Goal: Information Seeking & Learning: Learn about a topic

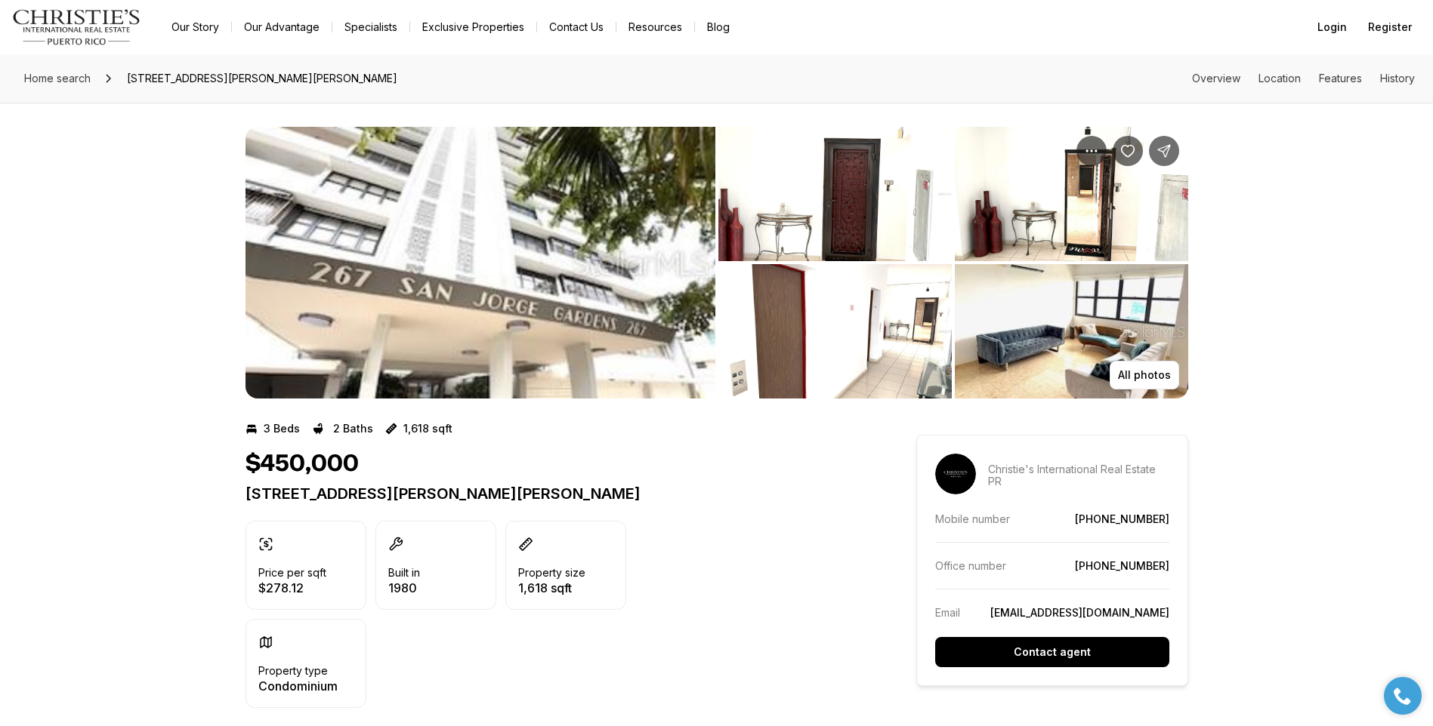
click at [862, 226] on img "View image gallery" at bounding box center [834, 194] width 233 height 134
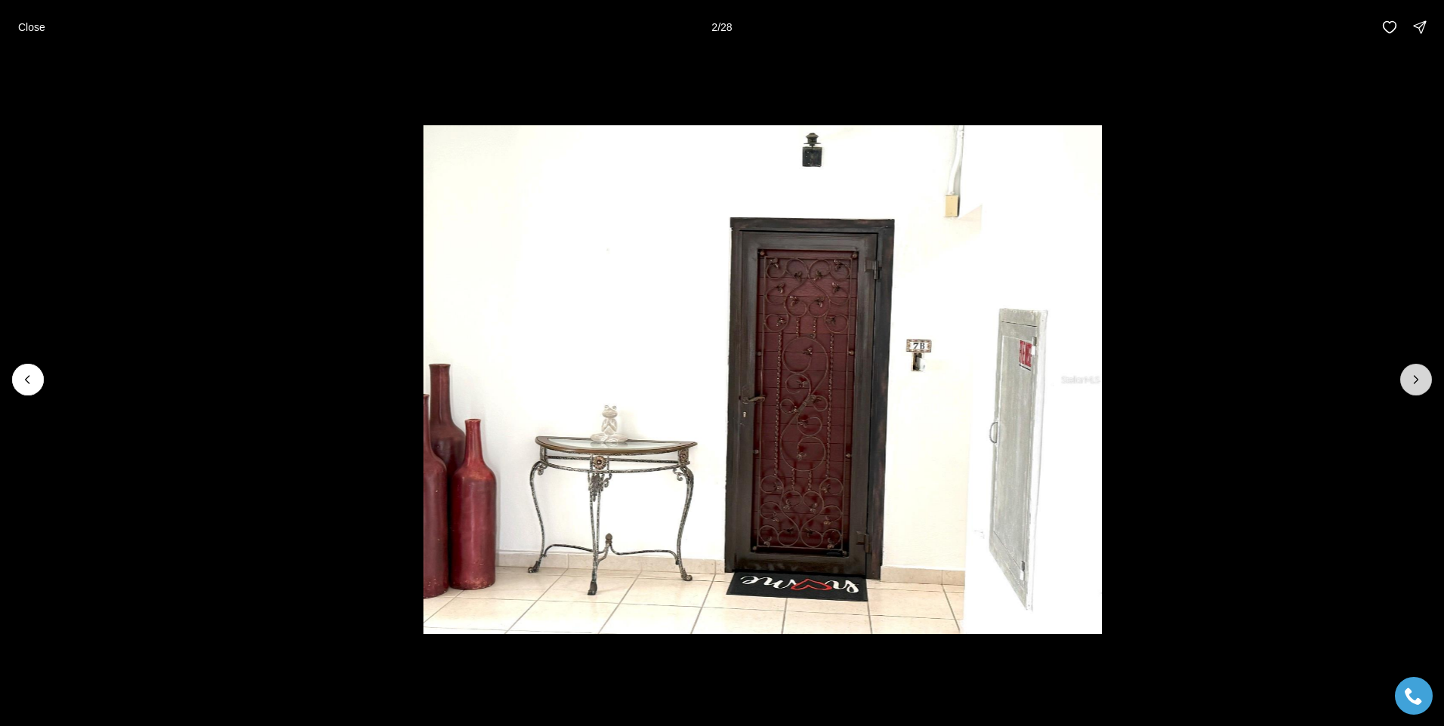
click at [1406, 388] on button "Next slide" at bounding box center [1416, 380] width 32 height 32
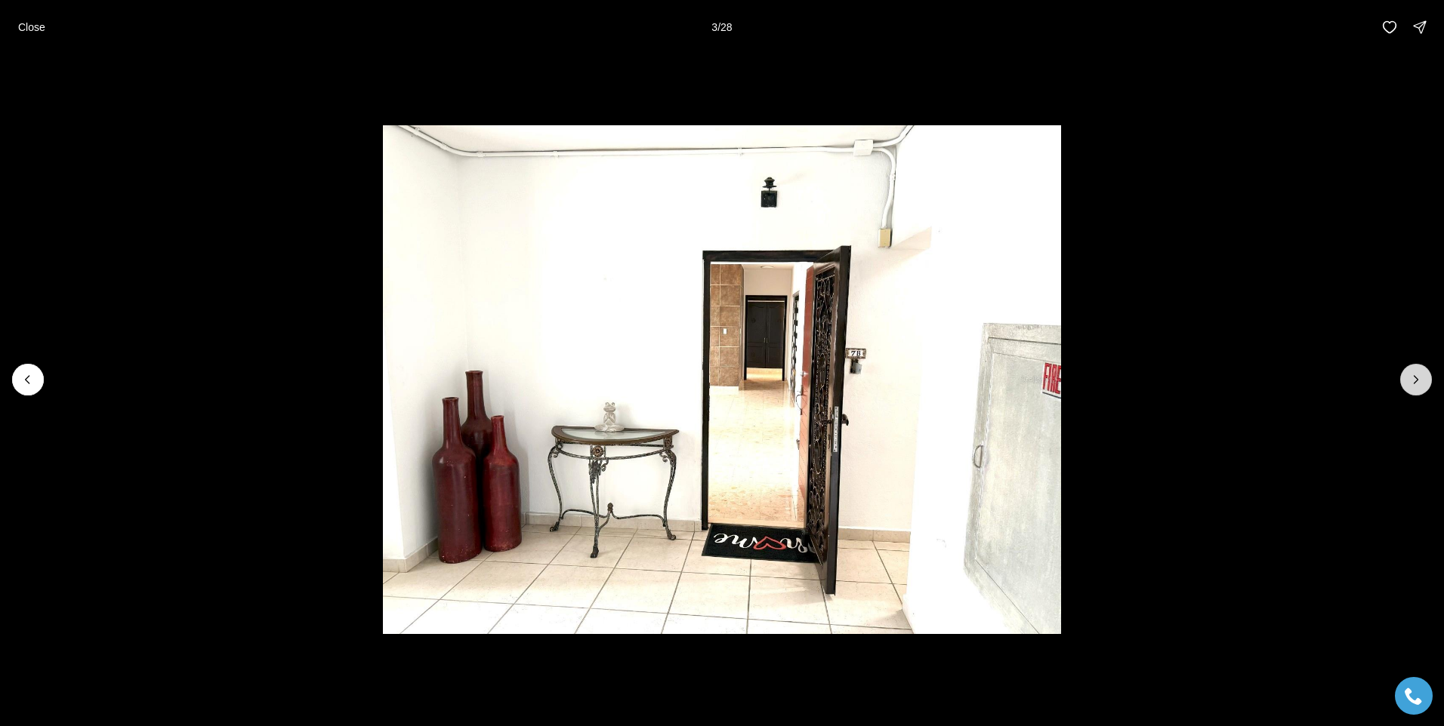
click at [1406, 388] on button "Next slide" at bounding box center [1416, 380] width 32 height 32
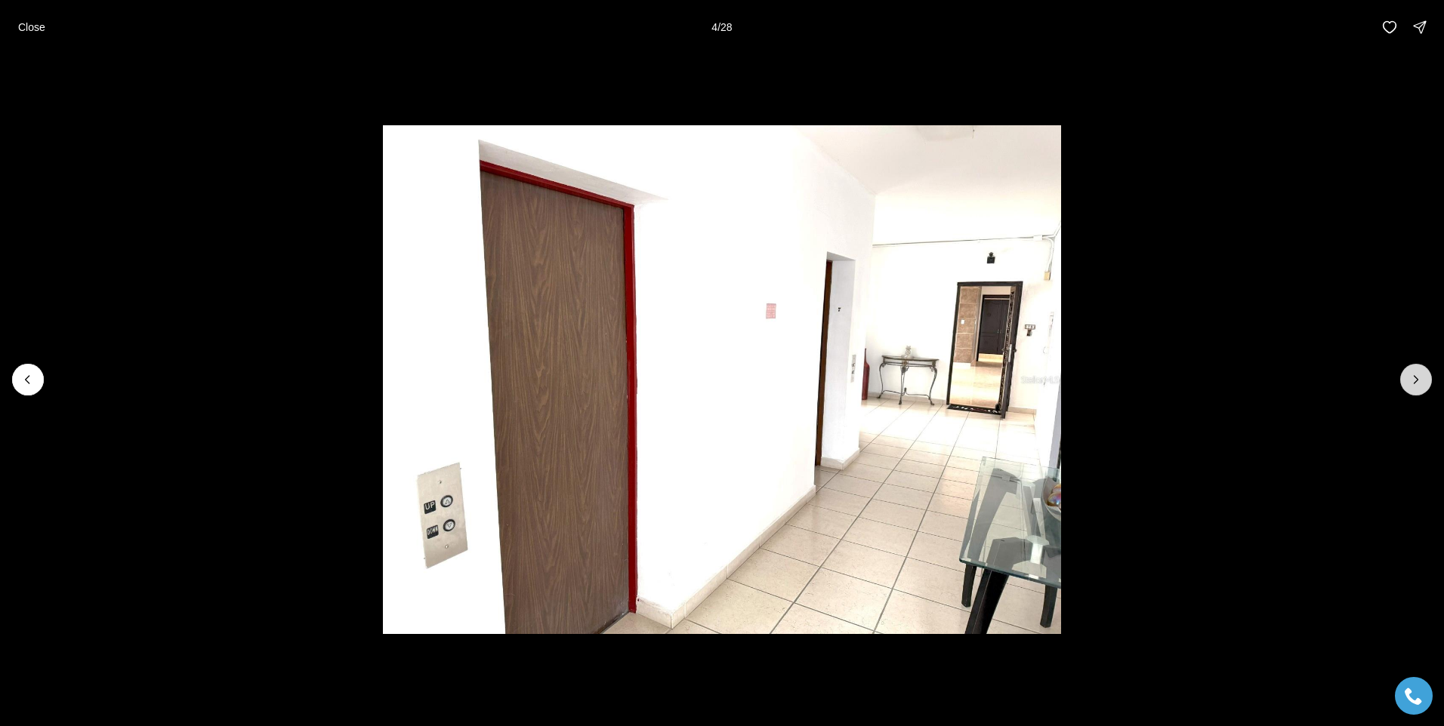
click at [1406, 388] on button "Next slide" at bounding box center [1416, 380] width 32 height 32
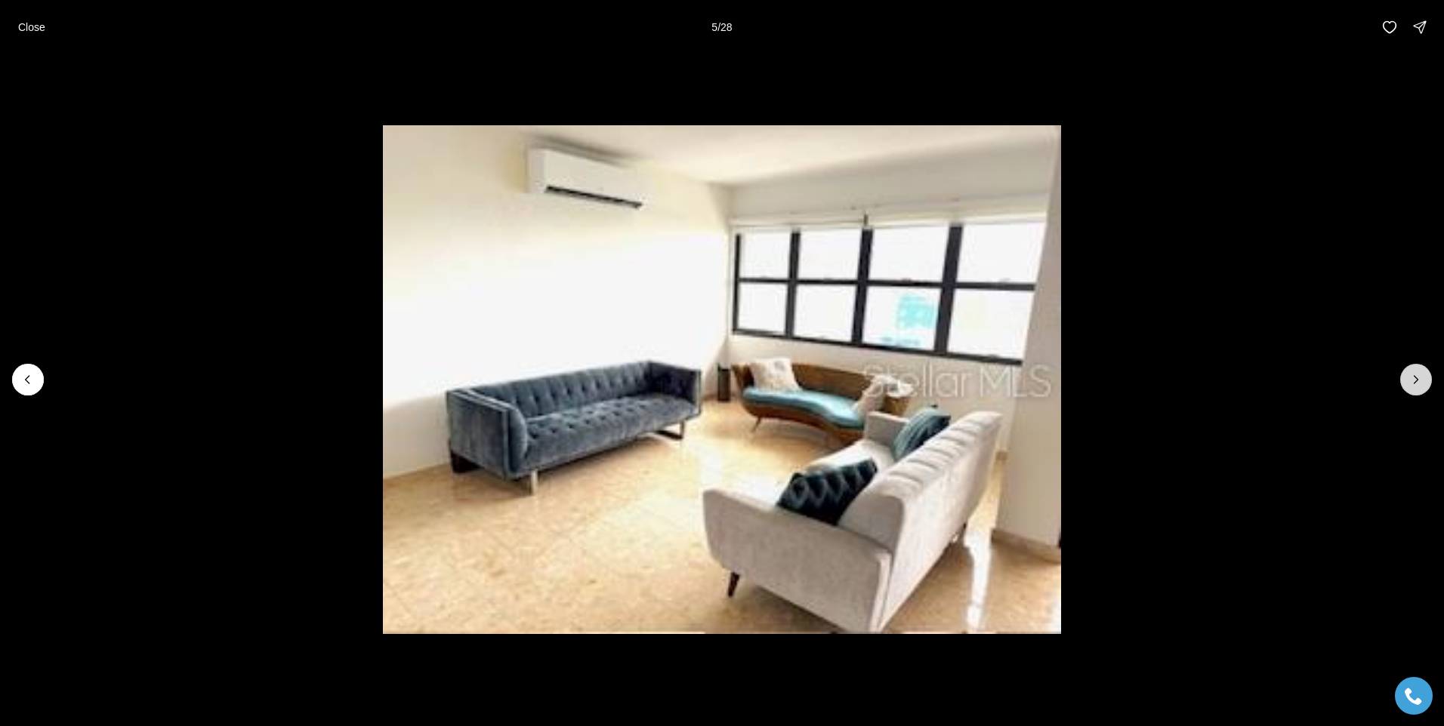
click at [1406, 388] on button "Next slide" at bounding box center [1416, 380] width 32 height 32
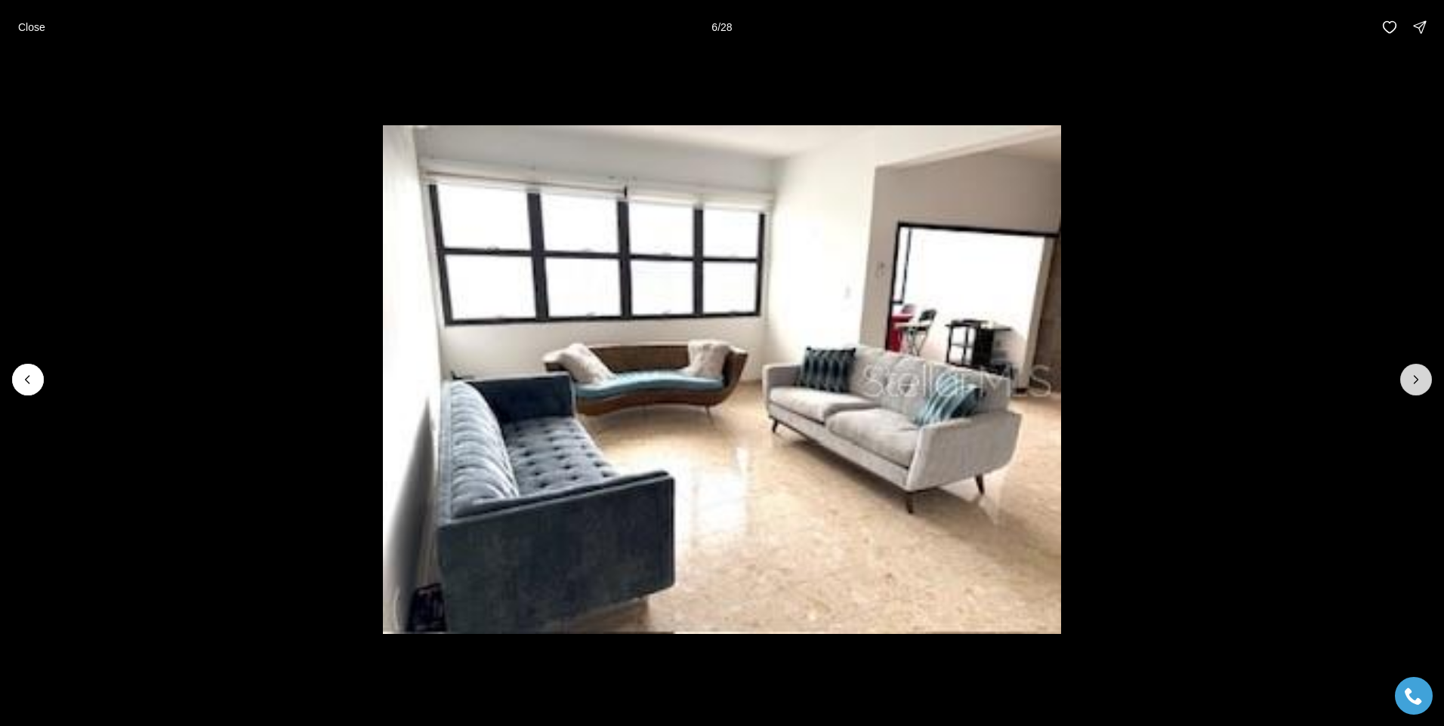
click at [1406, 388] on button "Next slide" at bounding box center [1416, 380] width 32 height 32
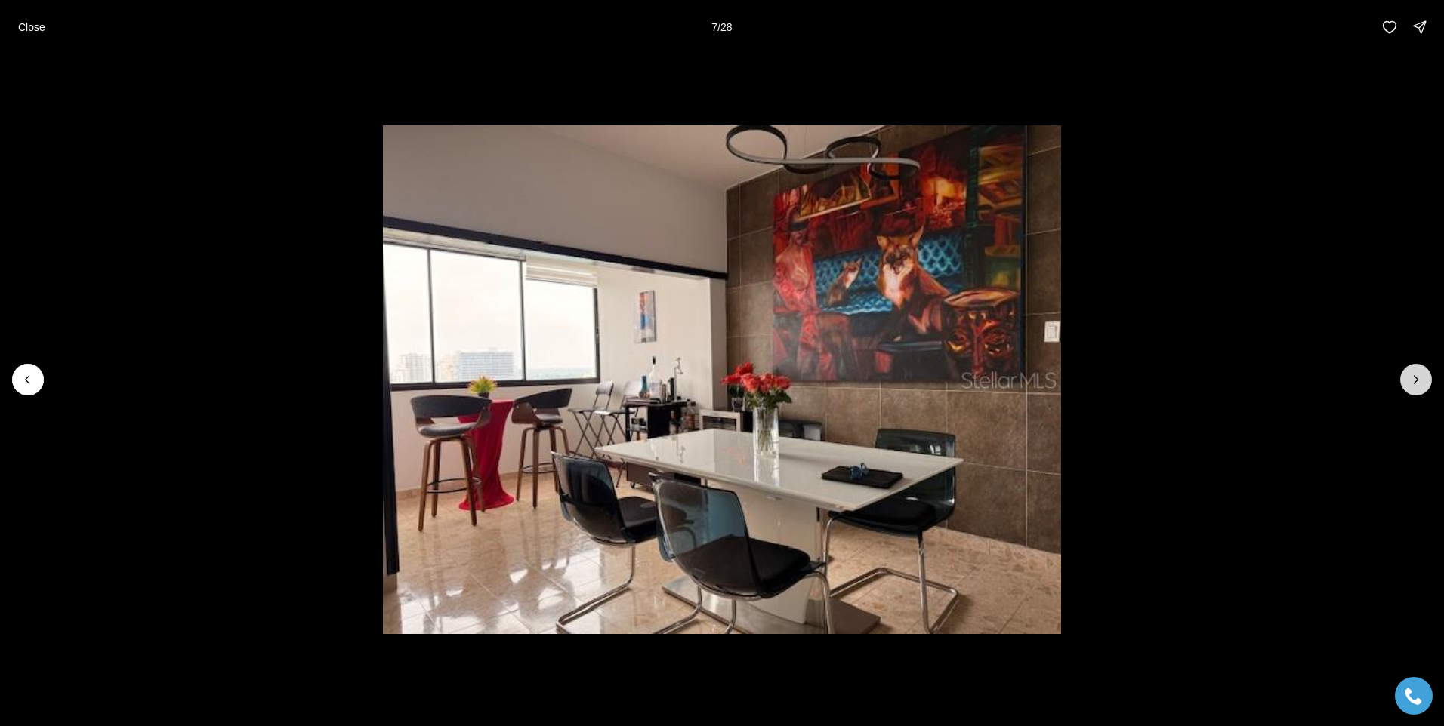
click at [1406, 388] on button "Next slide" at bounding box center [1416, 380] width 32 height 32
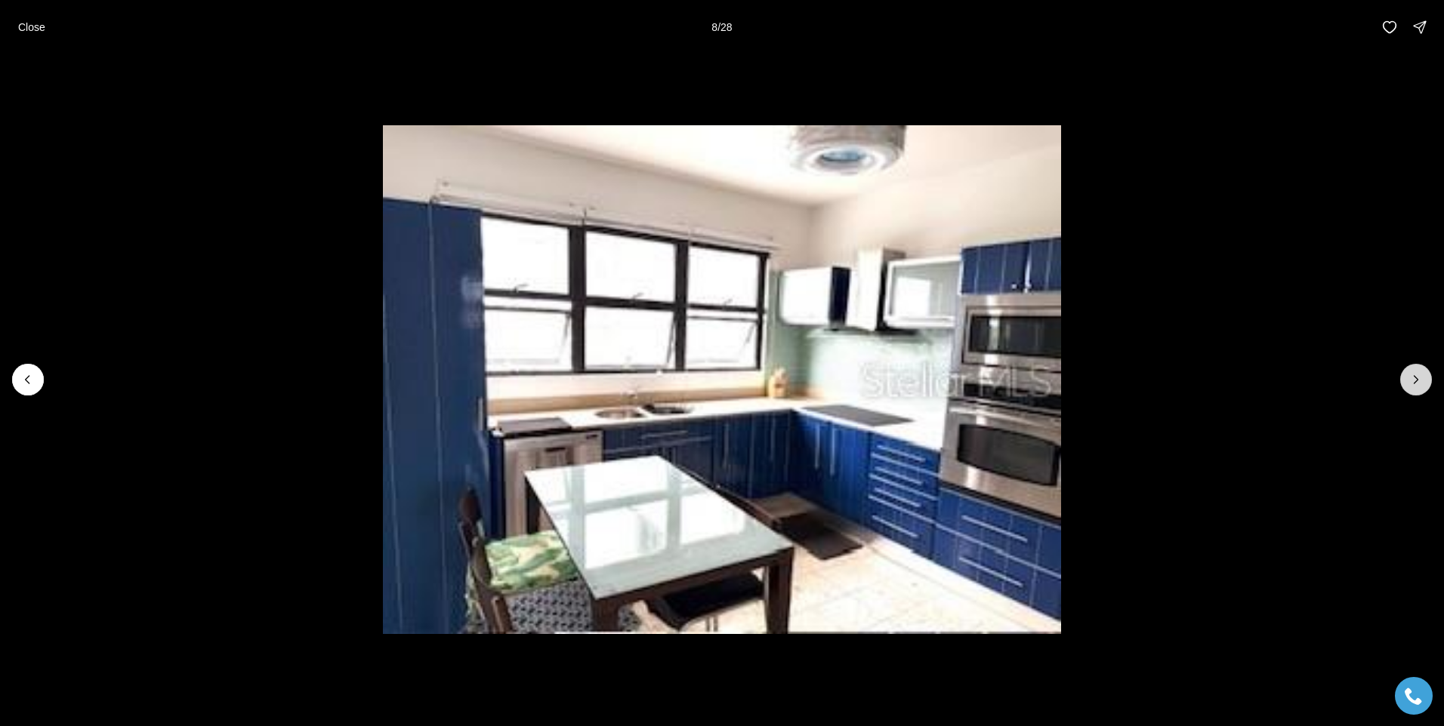
click at [1406, 388] on button "Next slide" at bounding box center [1416, 380] width 32 height 32
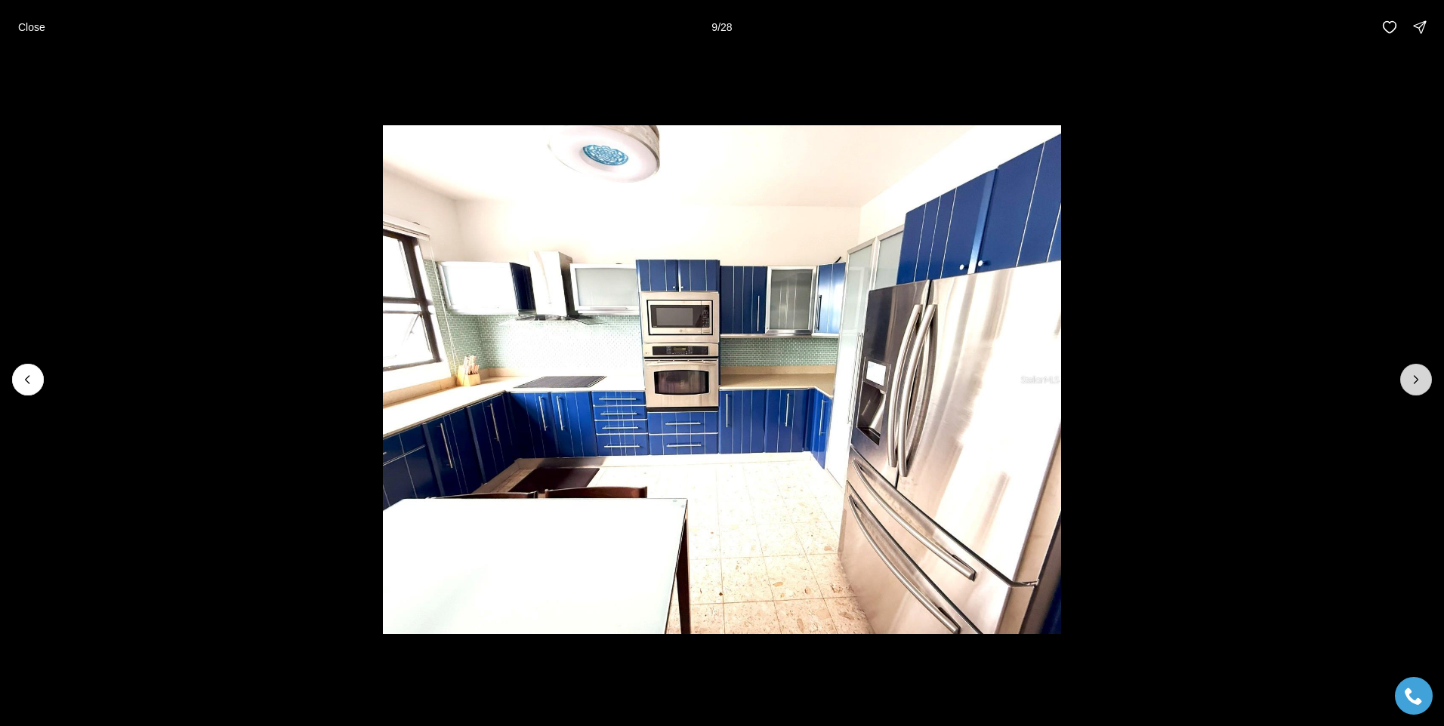
click at [1406, 388] on button "Next slide" at bounding box center [1416, 380] width 32 height 32
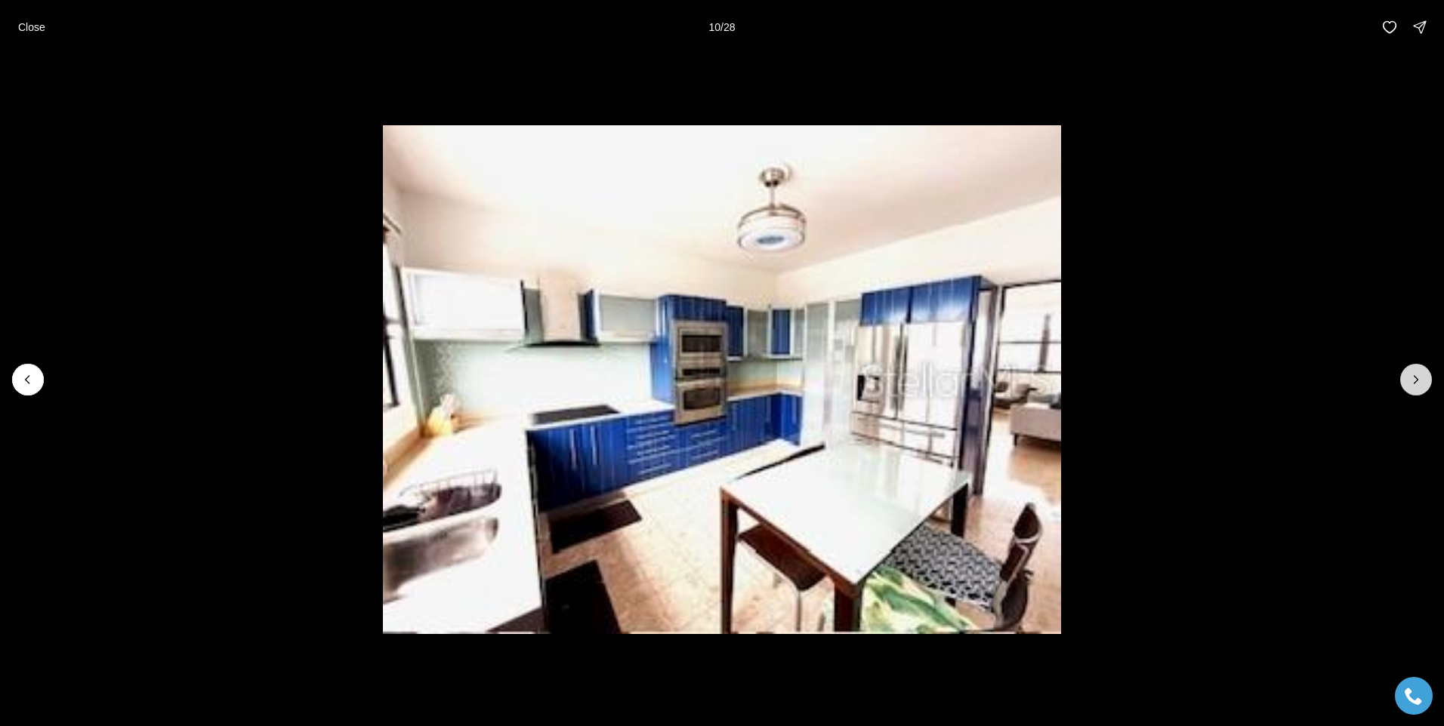
click at [1406, 388] on button "Next slide" at bounding box center [1416, 380] width 32 height 32
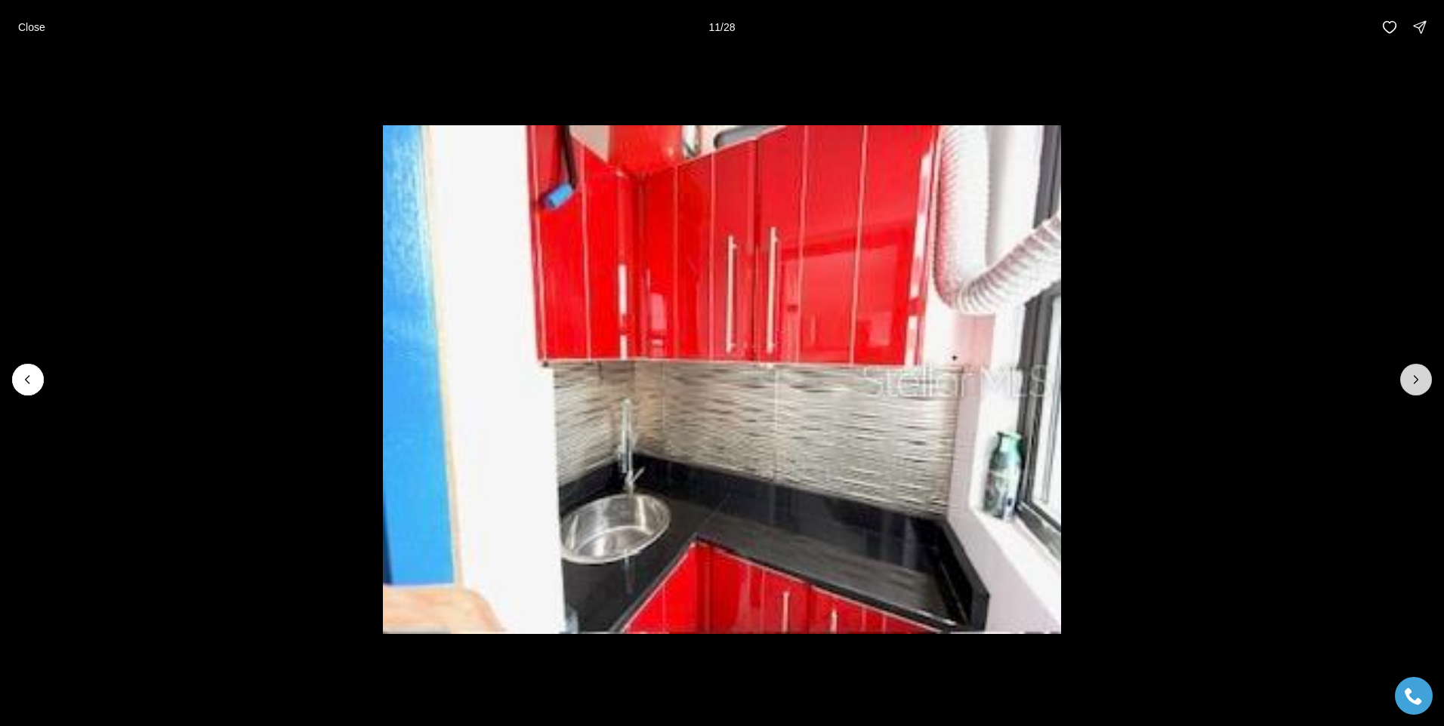
click at [1406, 388] on button "Next slide" at bounding box center [1416, 380] width 32 height 32
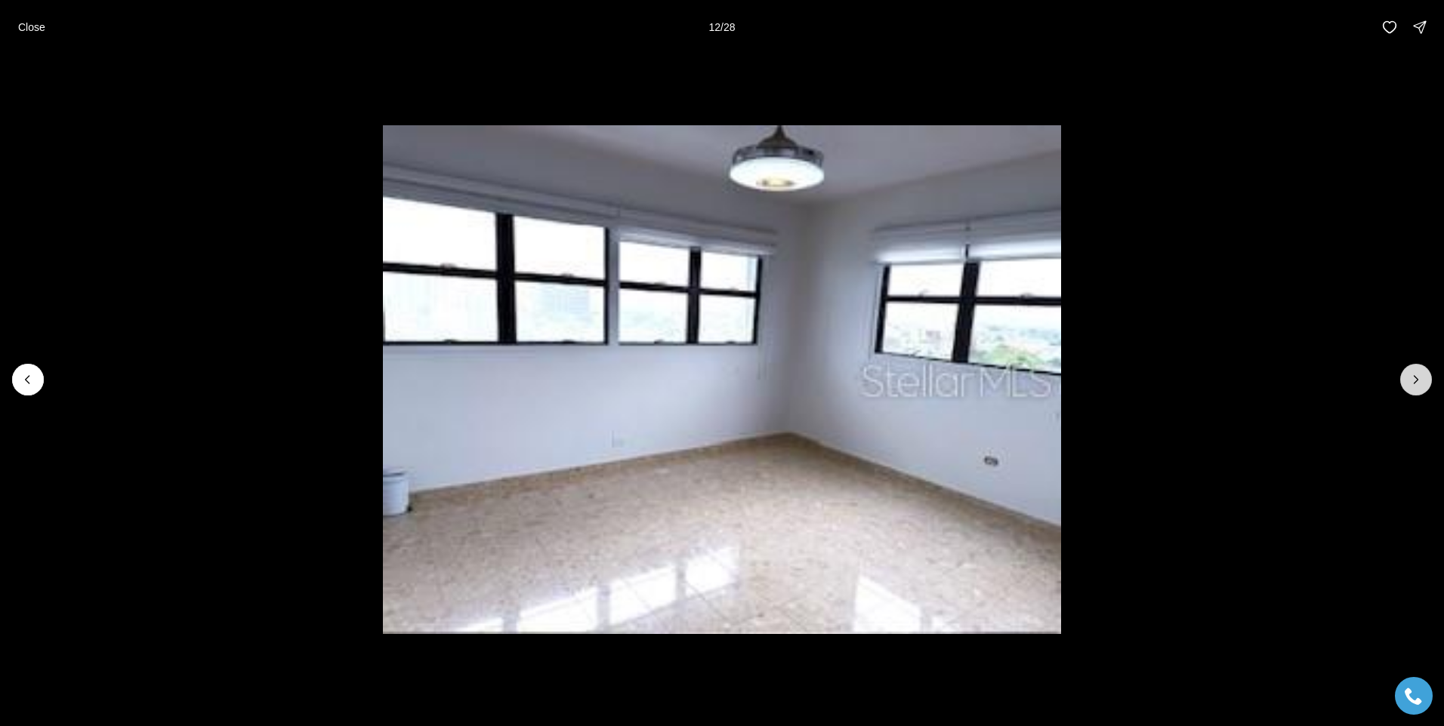
click at [1406, 388] on button "Next slide" at bounding box center [1416, 380] width 32 height 32
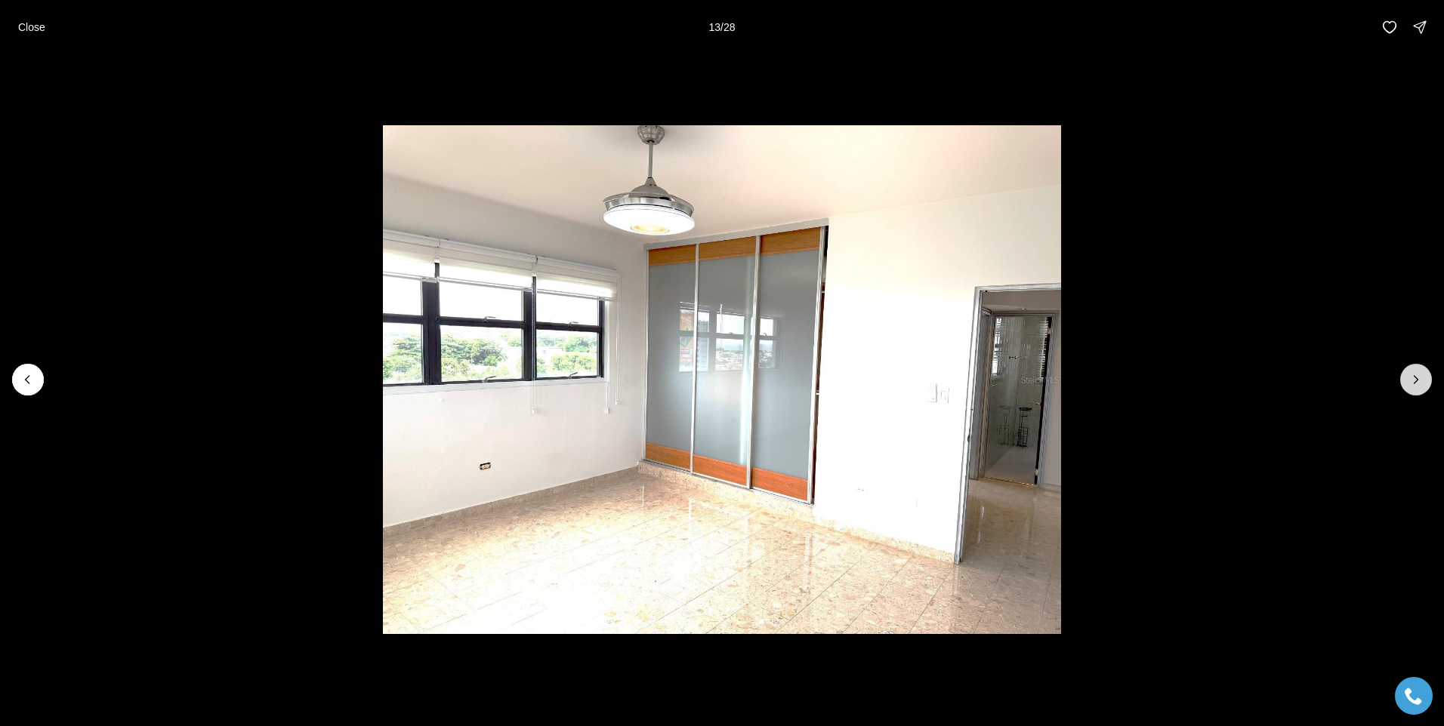
click at [1406, 388] on button "Next slide" at bounding box center [1416, 380] width 32 height 32
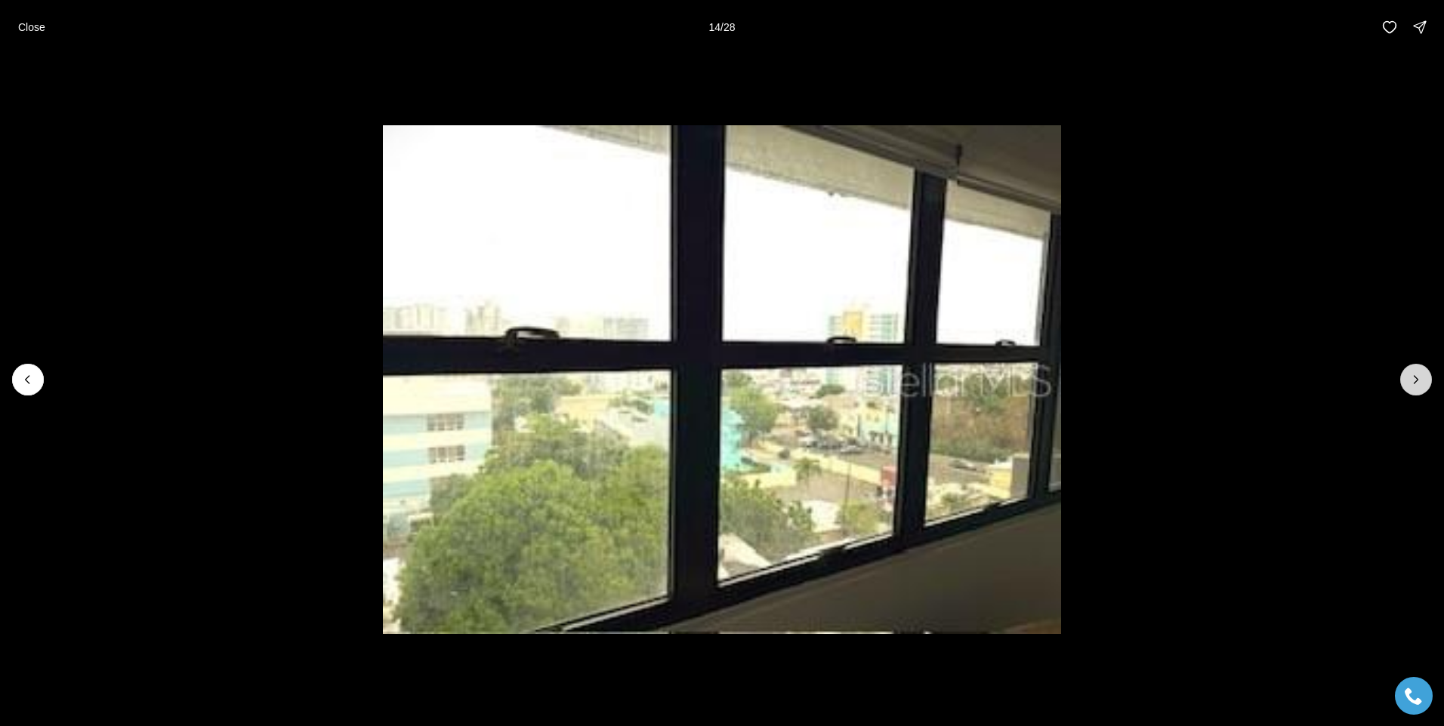
click at [1406, 388] on button "Next slide" at bounding box center [1416, 380] width 32 height 32
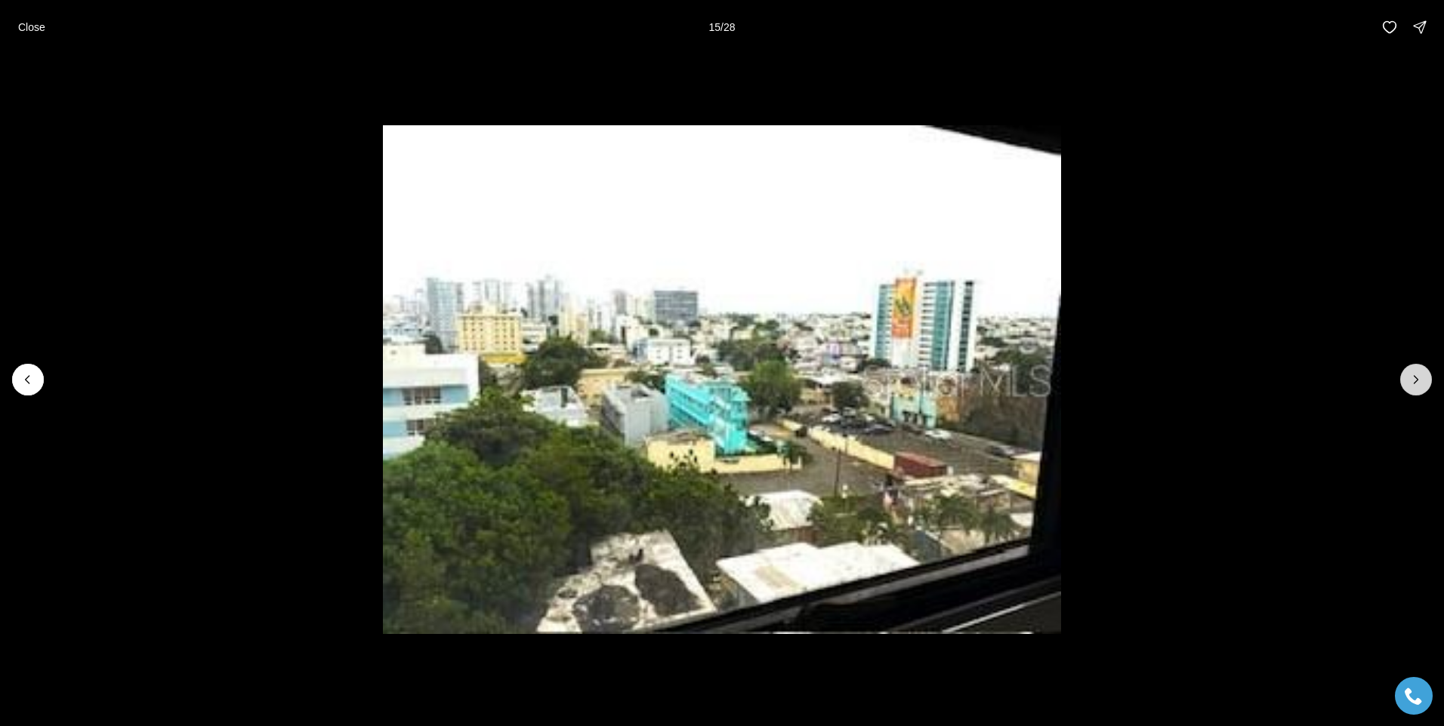
click at [1406, 388] on button "Next slide" at bounding box center [1416, 380] width 32 height 32
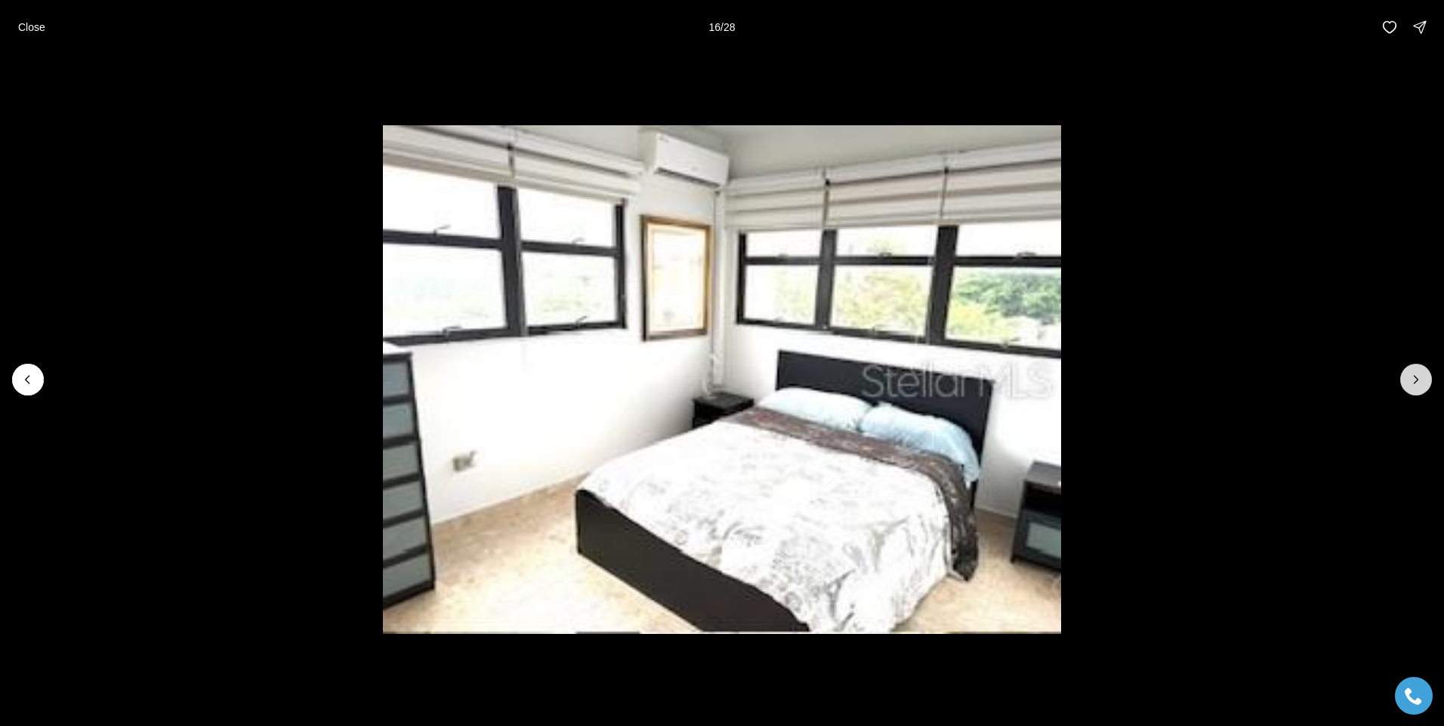
click at [1406, 388] on button "Next slide" at bounding box center [1416, 380] width 32 height 32
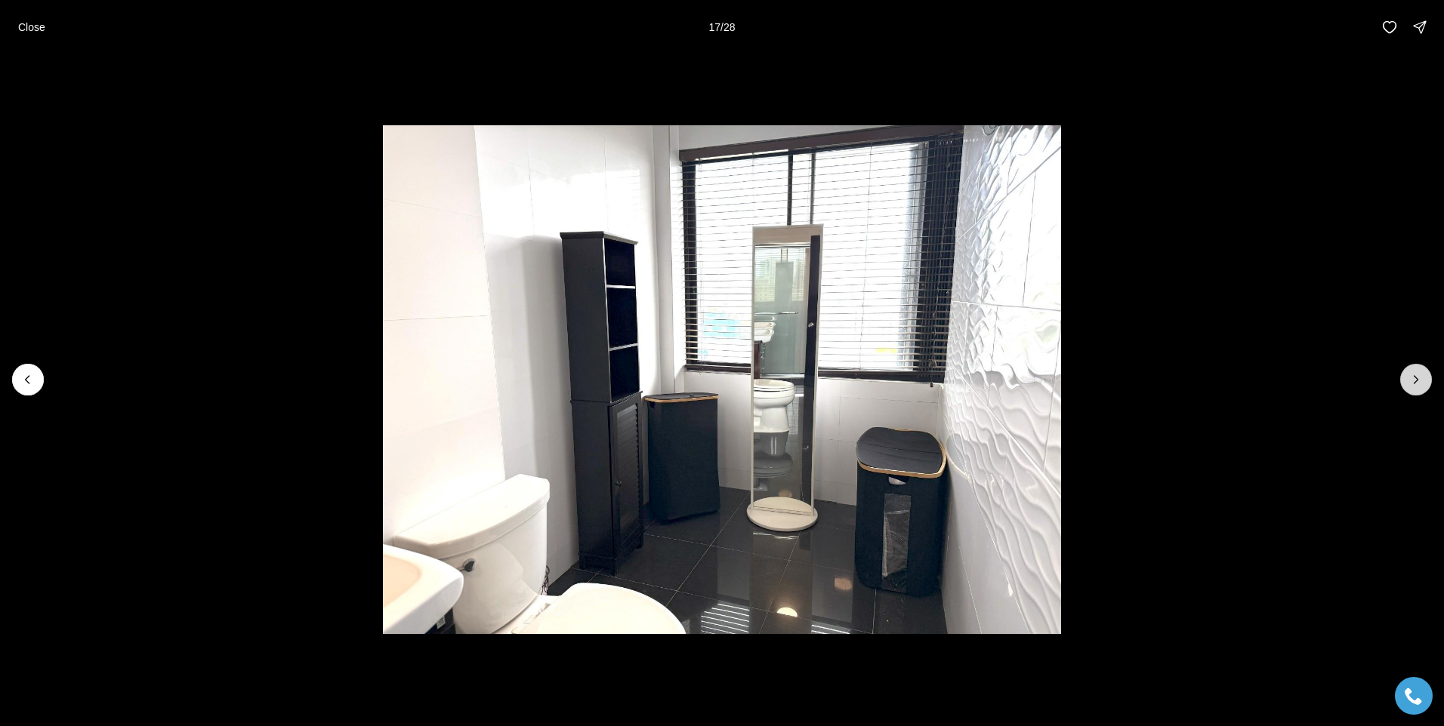
click at [1406, 388] on button "Next slide" at bounding box center [1416, 380] width 32 height 32
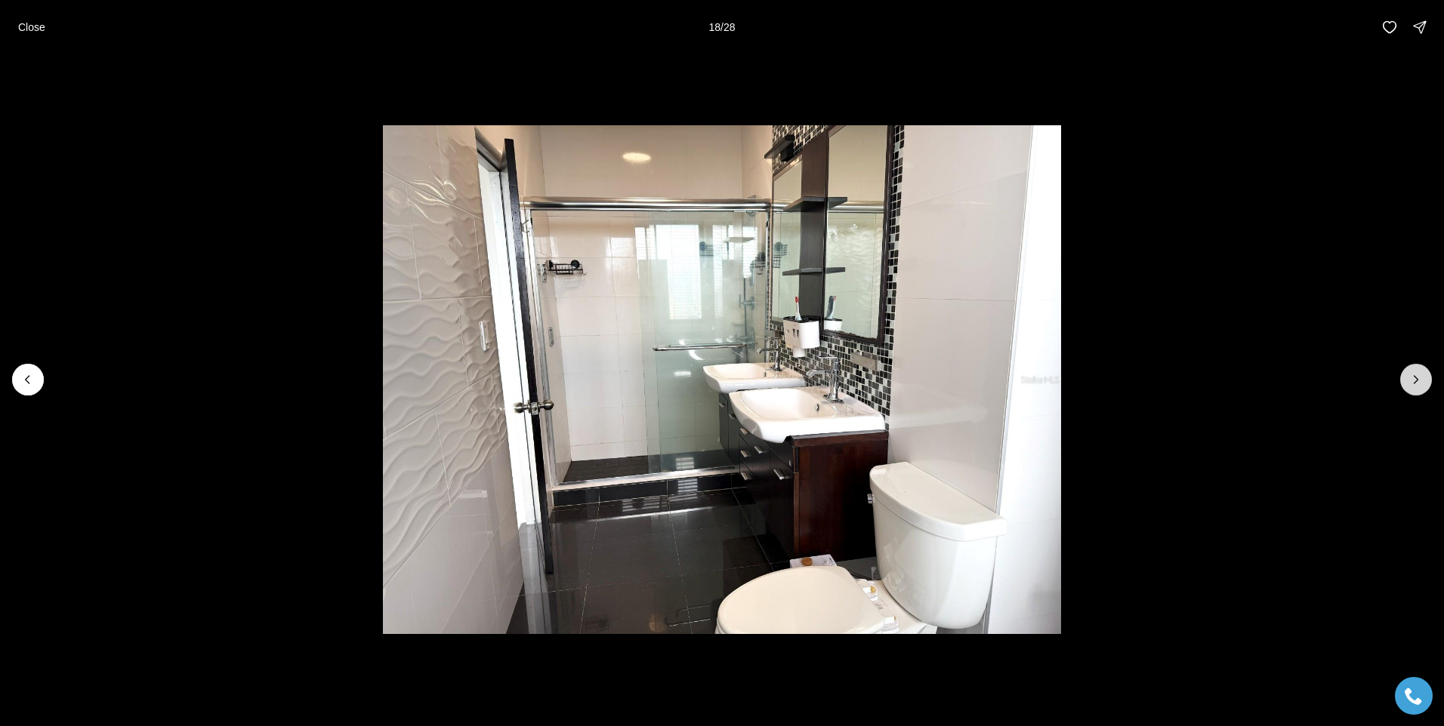
click at [1406, 388] on button "Next slide" at bounding box center [1416, 380] width 32 height 32
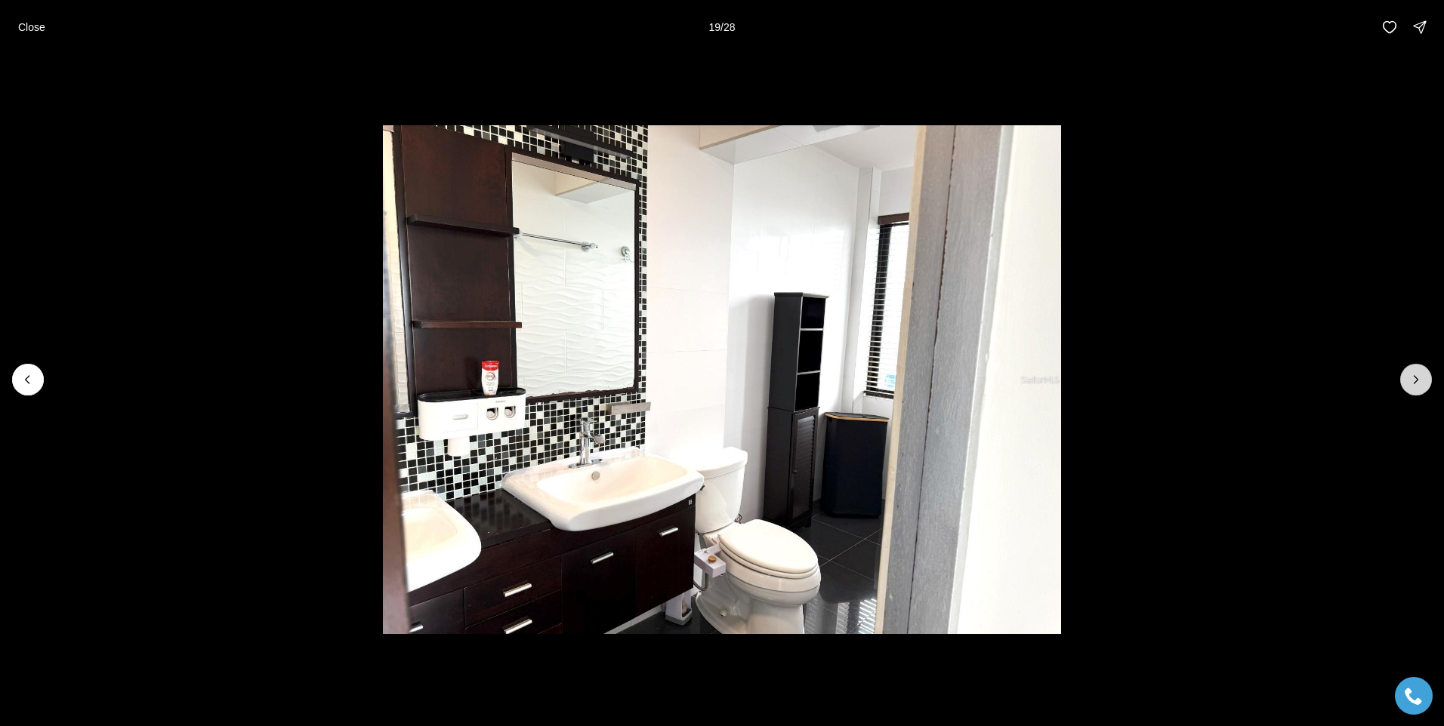
click at [1406, 388] on button "Next slide" at bounding box center [1416, 380] width 32 height 32
